Goal: Transaction & Acquisition: Purchase product/service

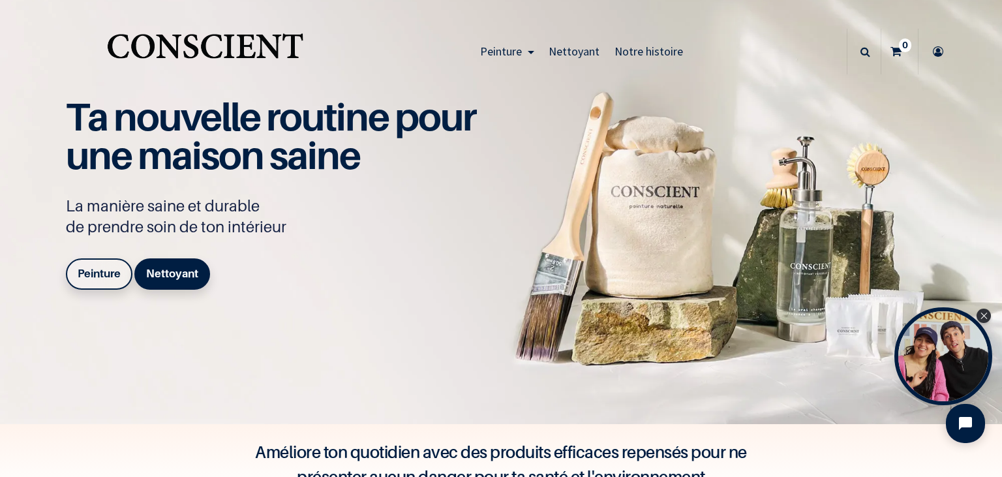
click at [96, 279] on b "Peinture" at bounding box center [99, 273] width 43 height 13
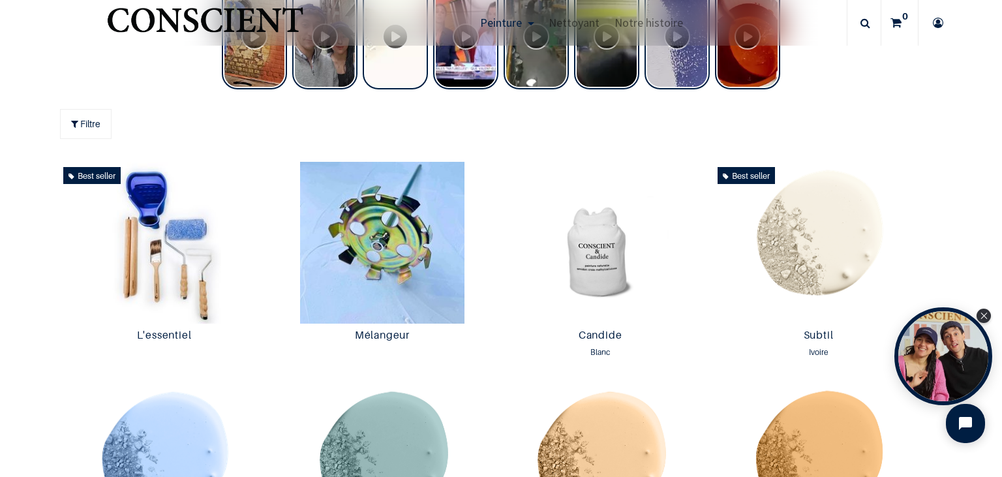
scroll to position [602, 0]
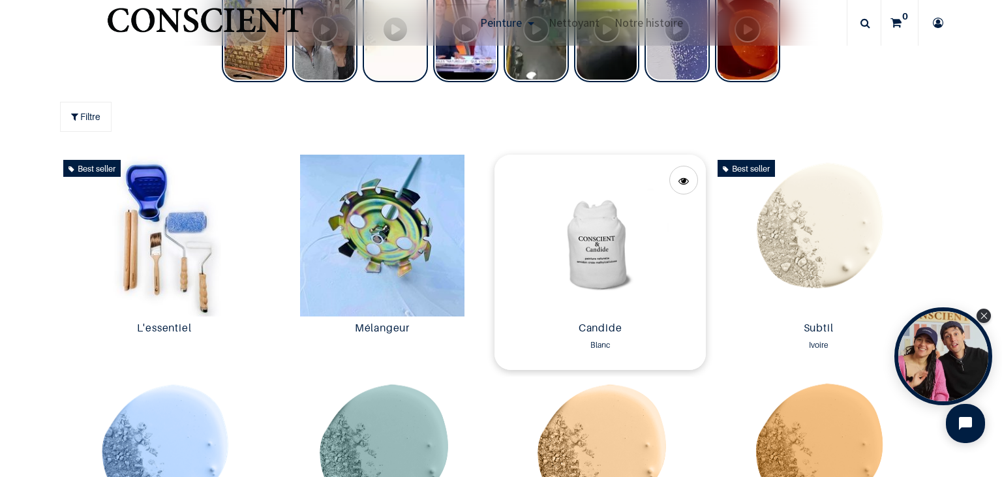
click at [618, 251] on img at bounding box center [600, 236] width 211 height 162
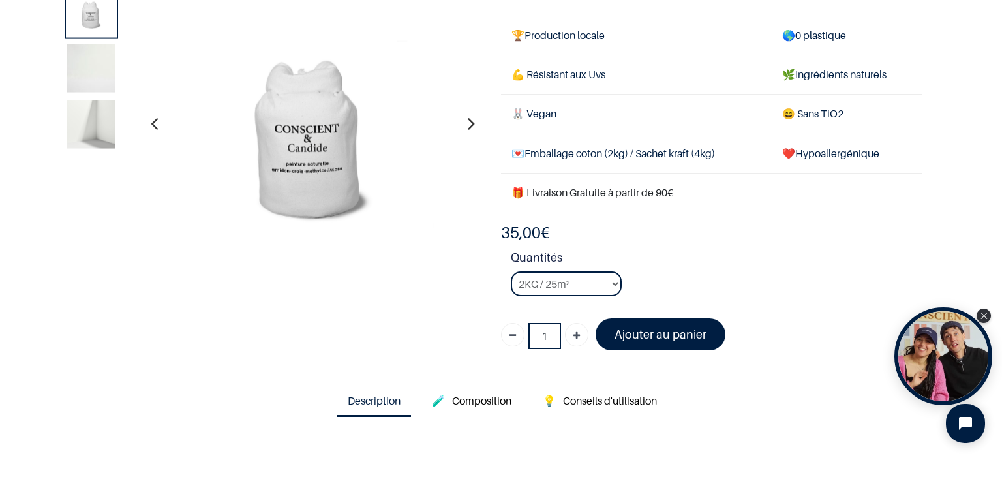
scroll to position [150, 0]
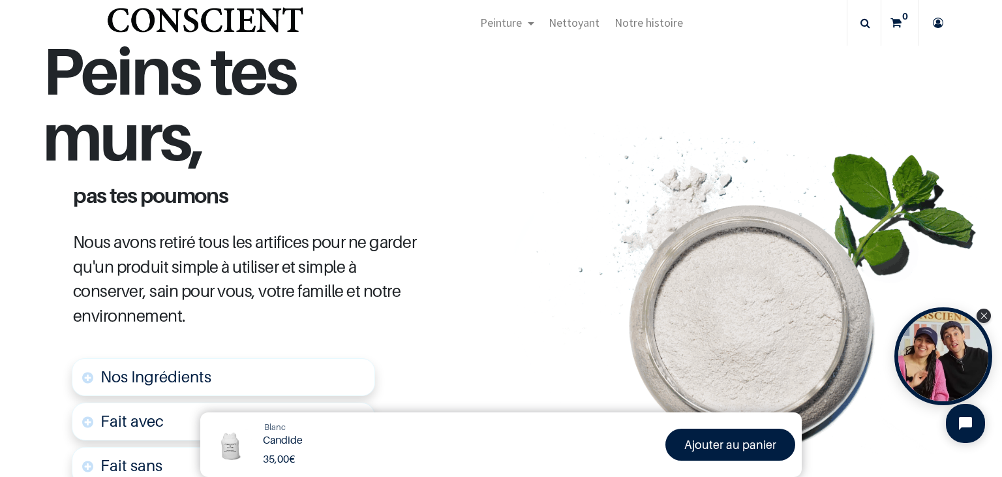
scroll to position [225, 0]
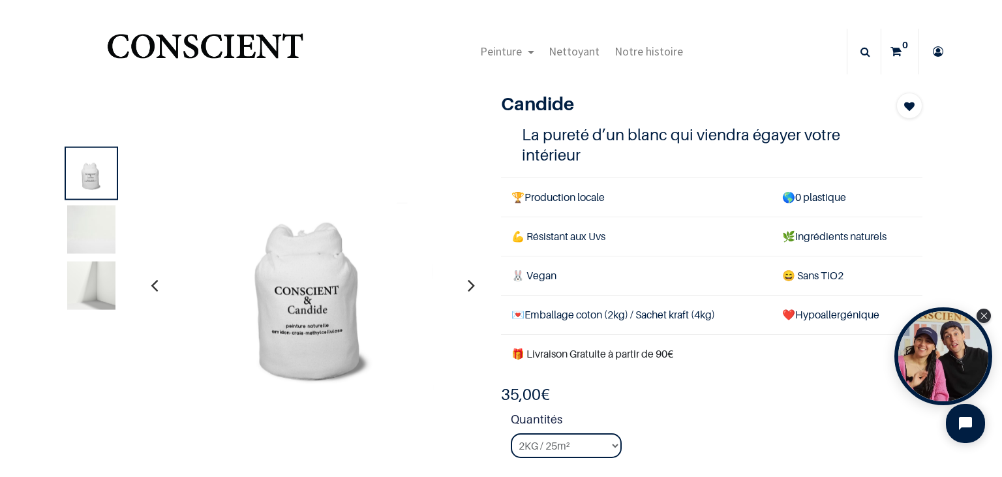
scroll to position [75, 0]
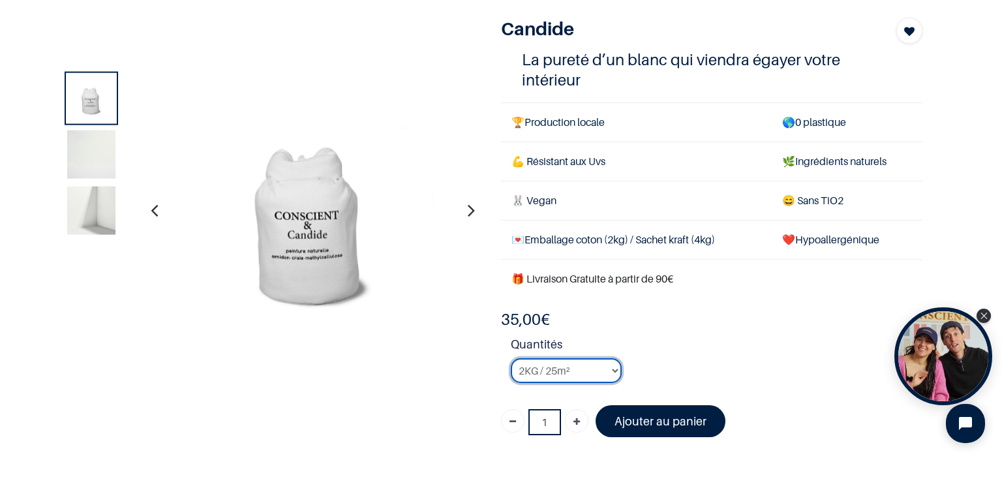
click at [511, 358] on select "2KG / 25m² 4KG / 50m² 8KG / 100m² Testeur" at bounding box center [566, 370] width 111 height 25
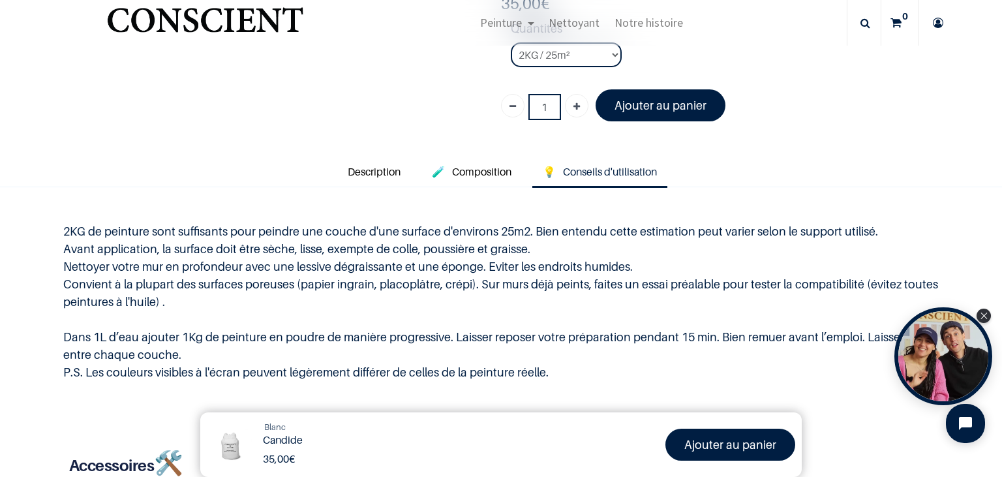
scroll to position [225, 0]
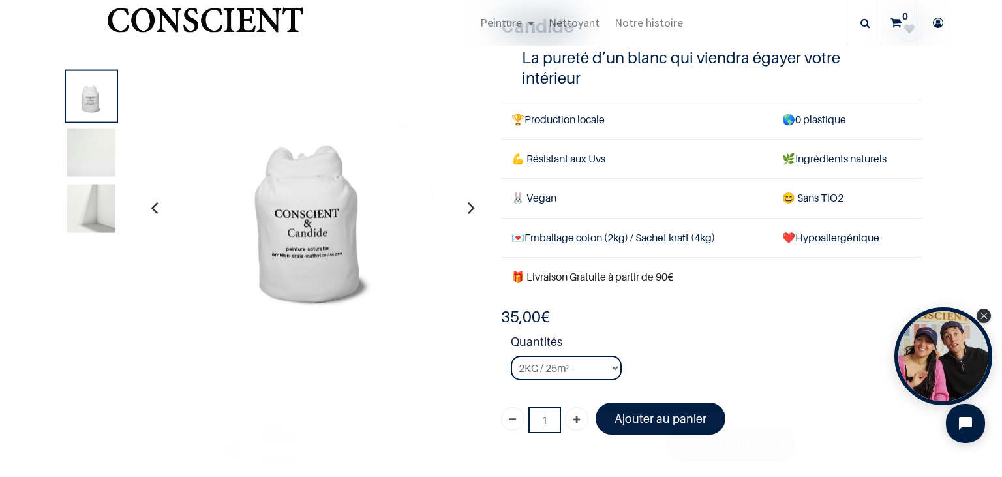
scroll to position [225, 0]
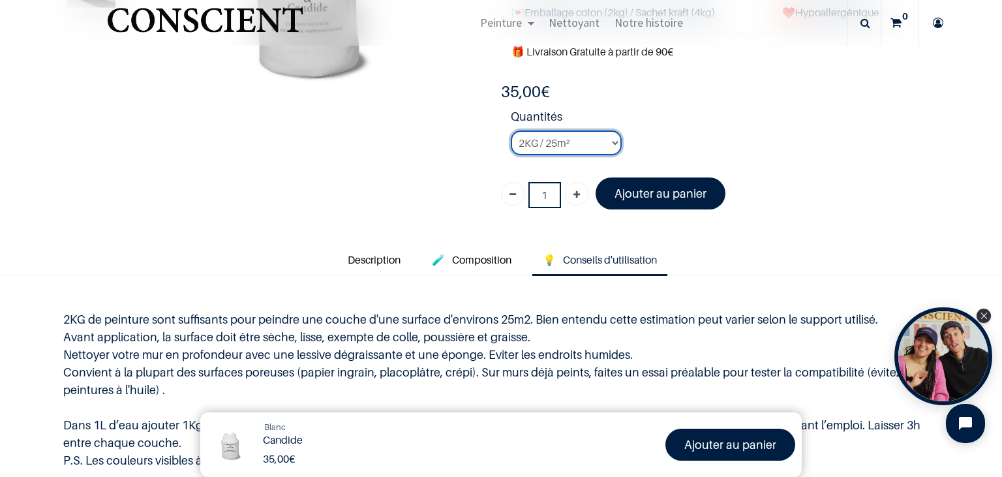
click at [511, 131] on select "2KG / 25m² 4KG / 50m² 8KG / 100m² Testeur" at bounding box center [566, 143] width 111 height 25
select select "50"
click option "Testeur" at bounding box center [0, 0] width 0 height 0
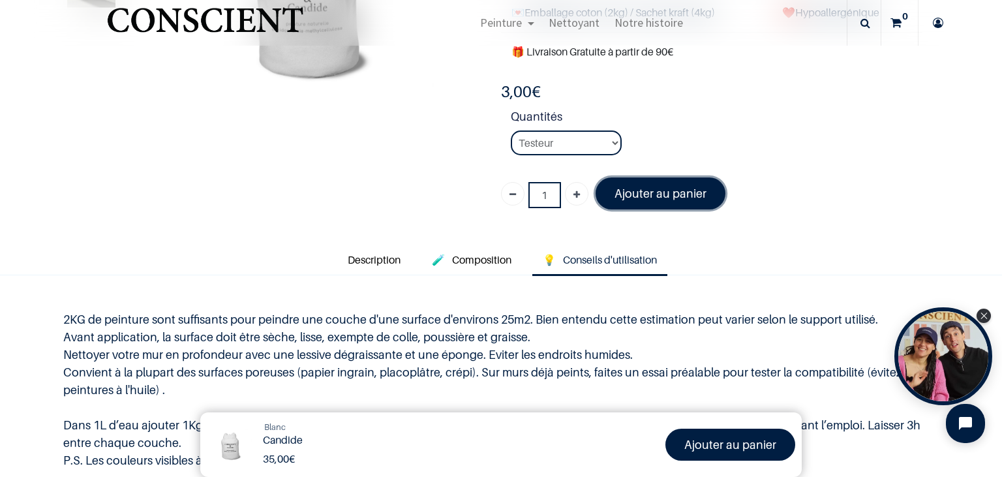
click at [675, 187] on font "Ajouter au panier" at bounding box center [661, 194] width 92 height 14
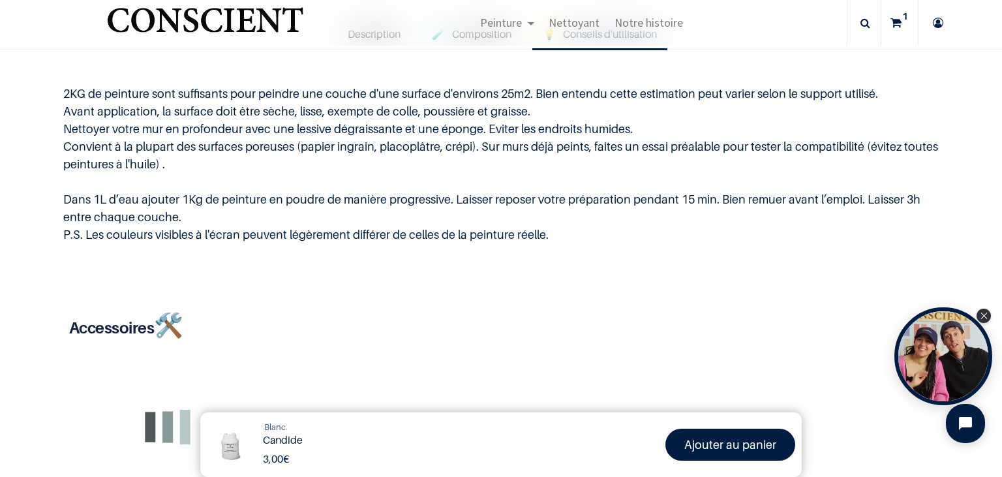
scroll to position [451, 0]
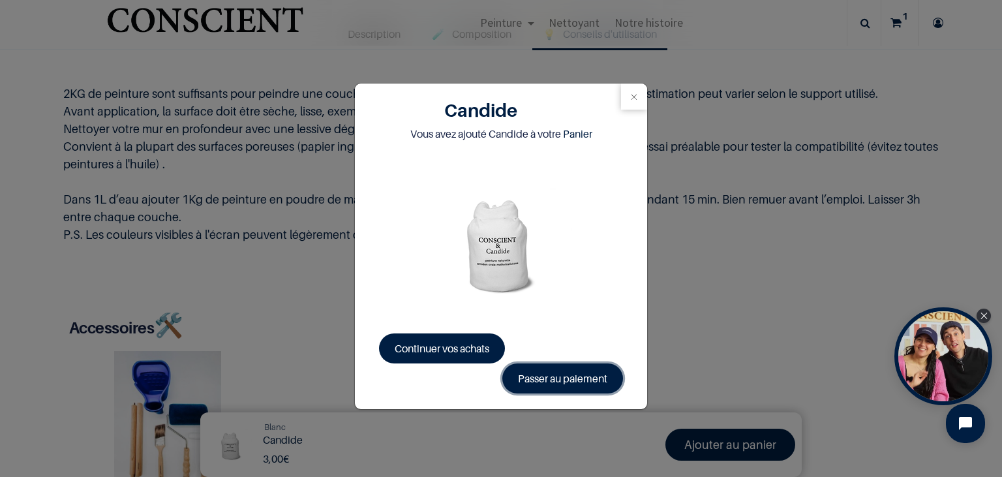
click at [557, 378] on link "Passer au paiement" at bounding box center [563, 379] width 121 height 30
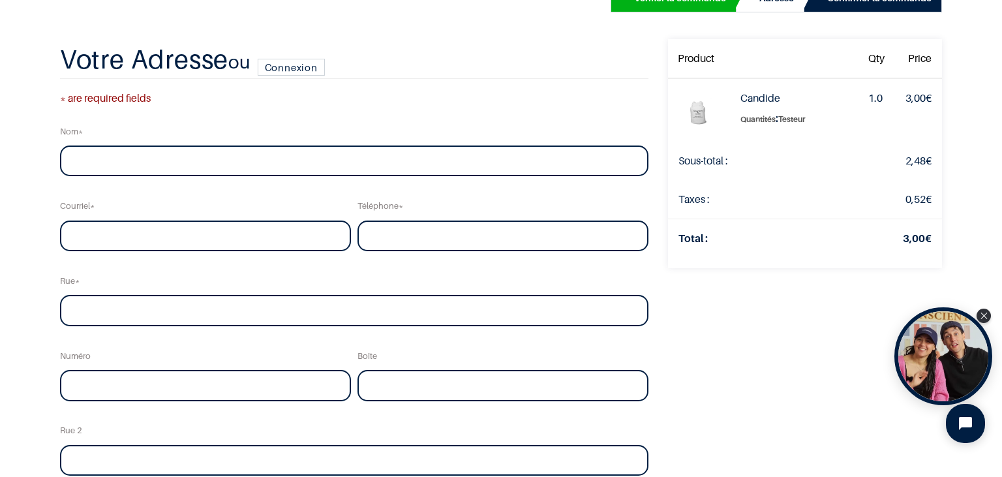
scroll to position [75, 0]
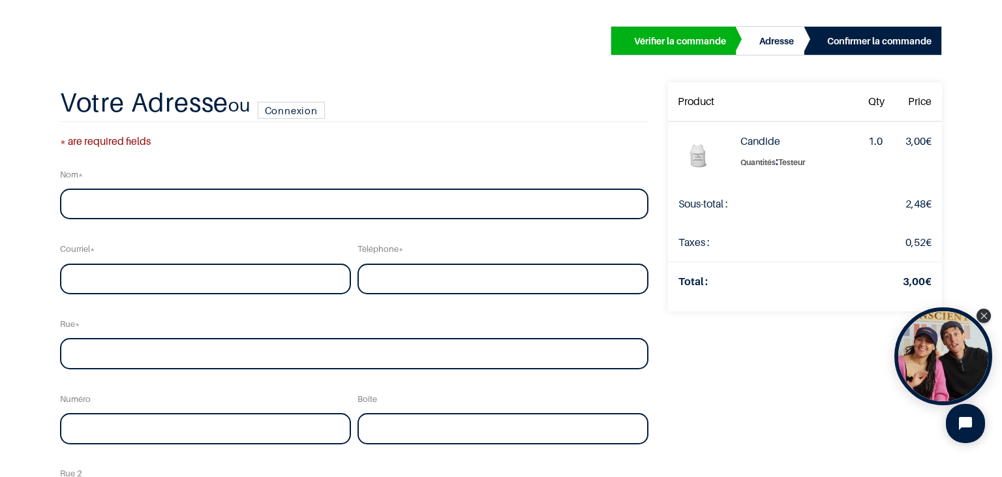
click at [686, 155] on img at bounding box center [699, 153] width 42 height 42
click at [693, 155] on img at bounding box center [699, 153] width 42 height 42
click at [171, 201] on input "text" at bounding box center [354, 204] width 589 height 31
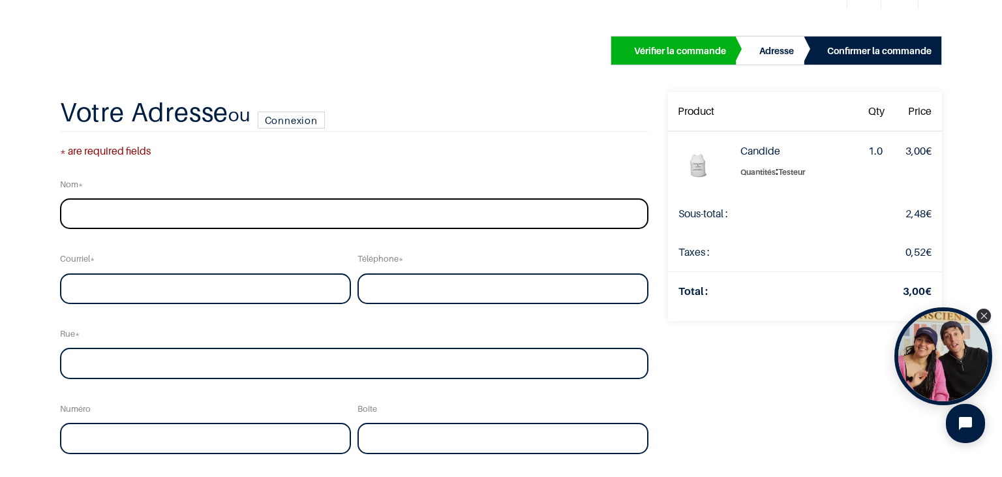
scroll to position [0, 0]
